Goal: Information Seeking & Learning: Learn about a topic

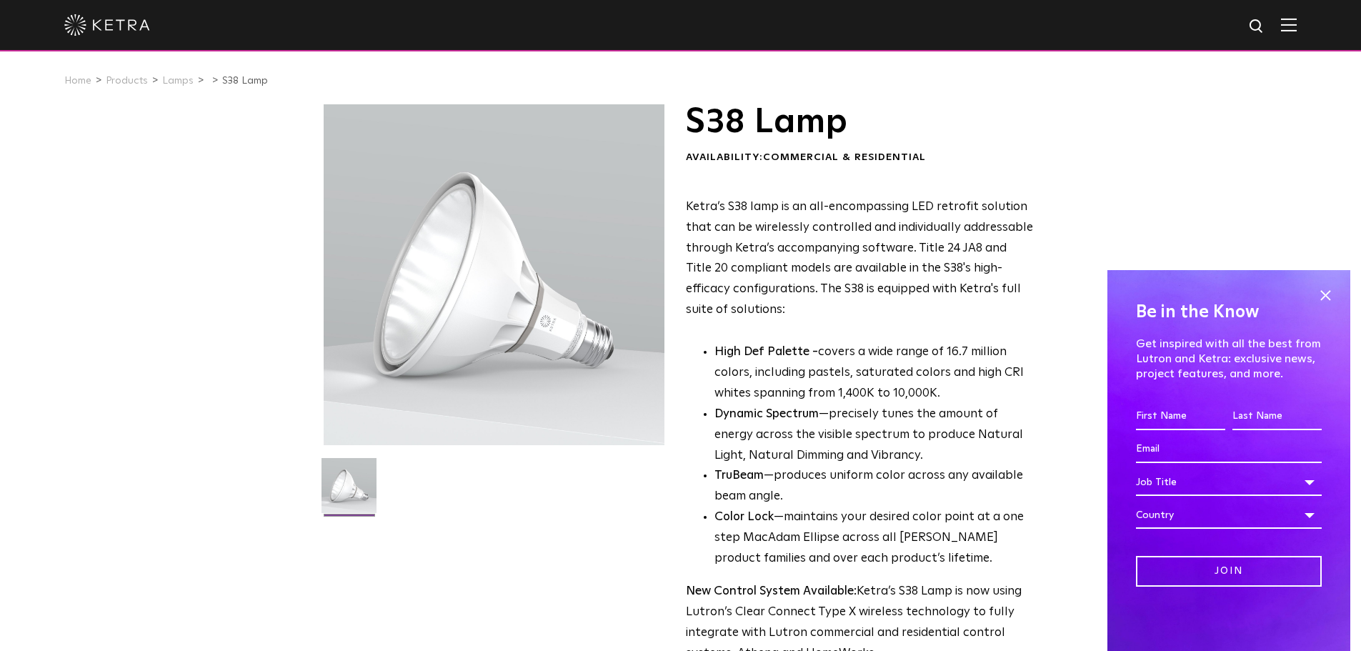
click at [1066, 210] on div "S38 Lamp Availability: Commercial & Residential Ketra’s S38 lamp is an all-enco…" at bounding box center [680, 462] width 1361 height 717
click at [1317, 288] on span at bounding box center [1325, 294] width 21 height 21
